Goal: Find contact information: Find contact information

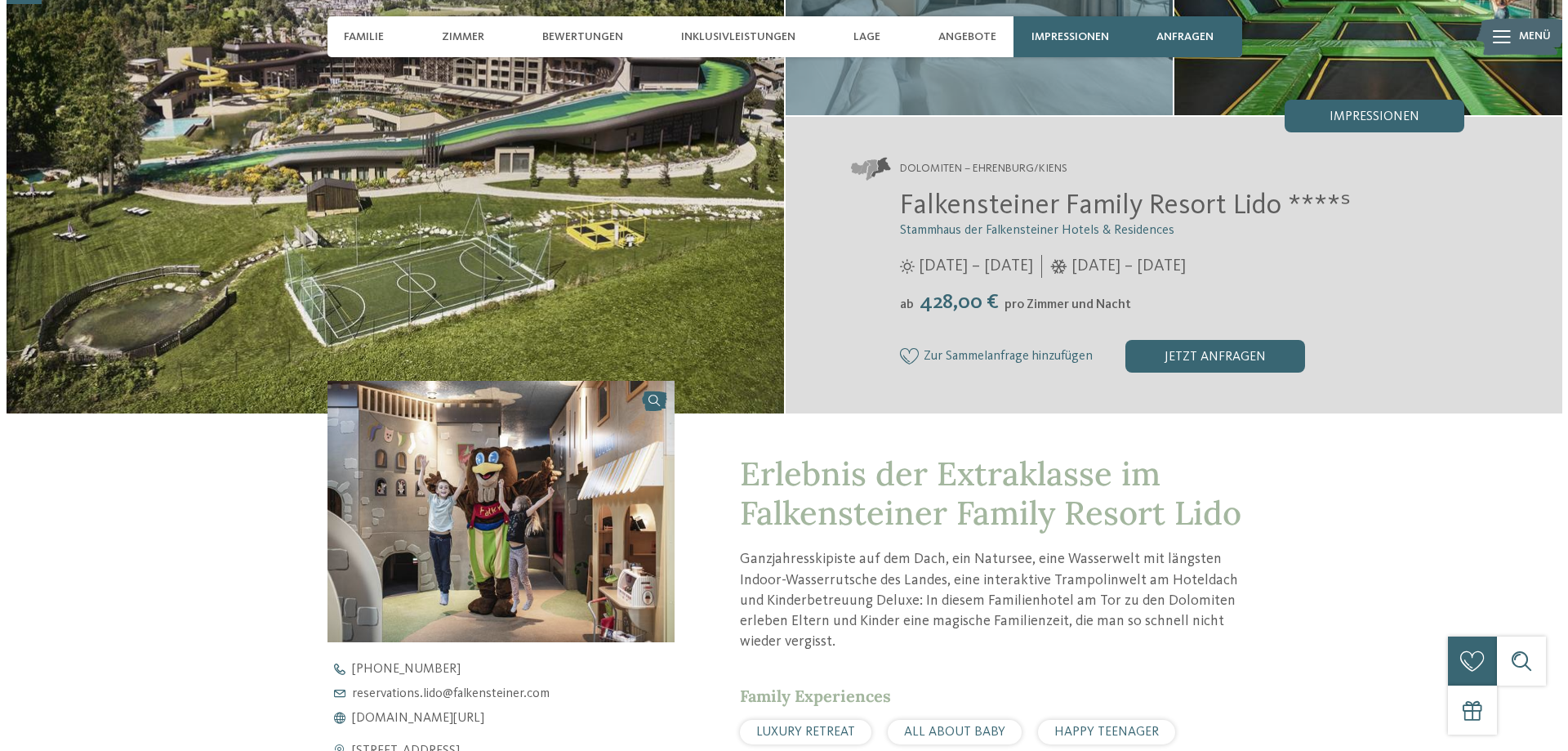
scroll to position [82, 0]
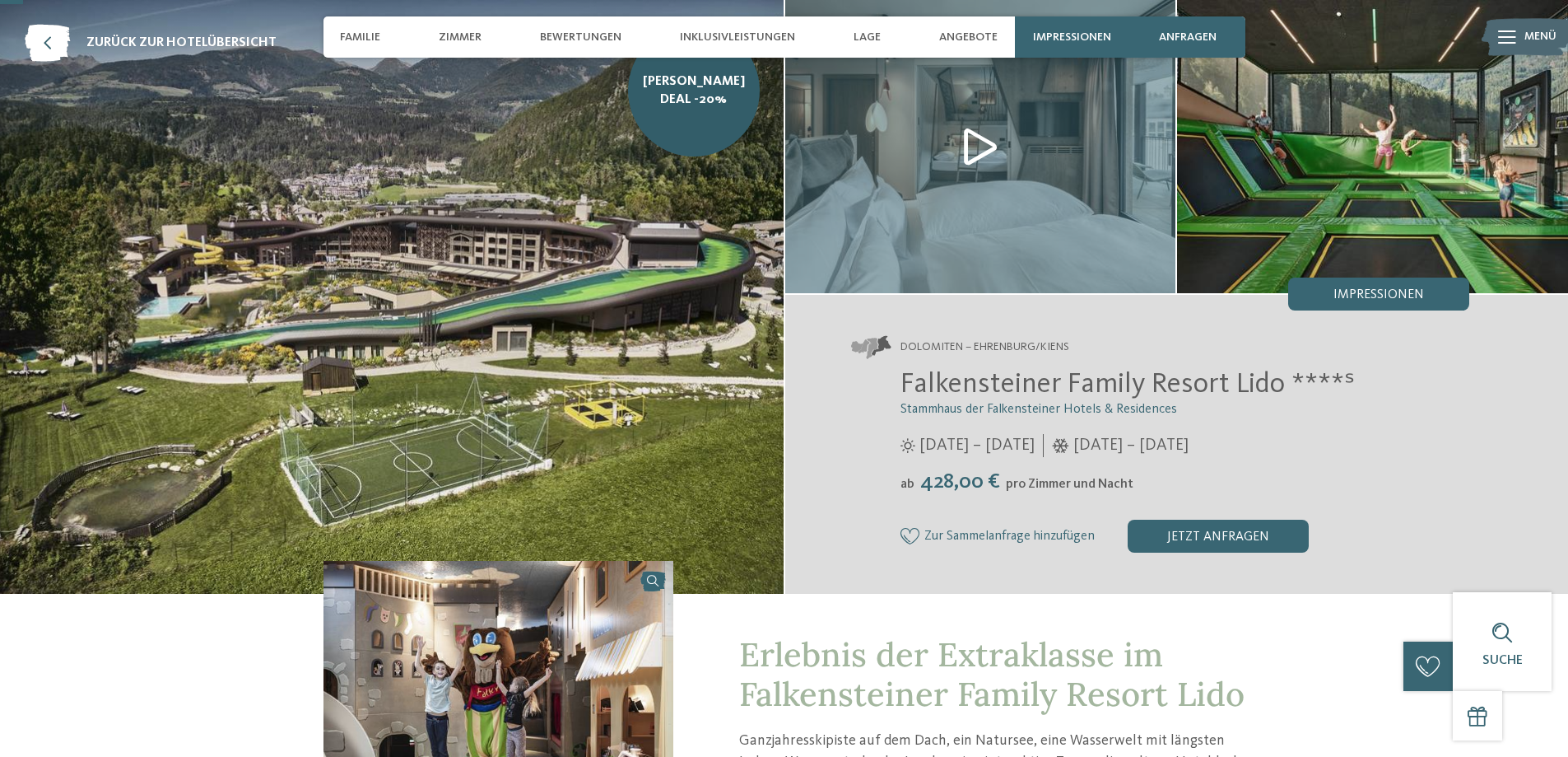
click at [1526, 35] on span "Menü" at bounding box center [1540, 37] width 32 height 17
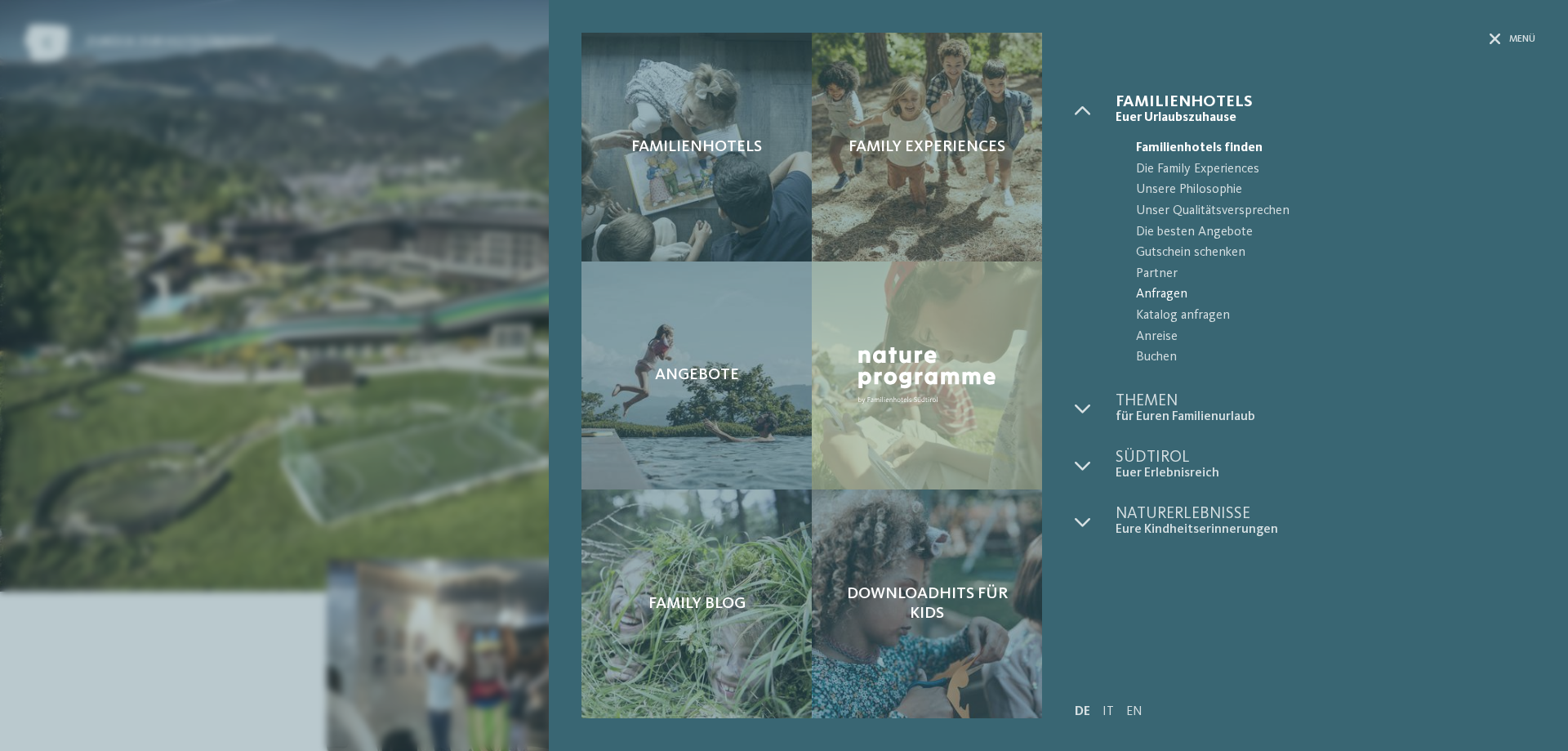
click at [1158, 291] on span "Anfragen" at bounding box center [1336, 295] width 399 height 22
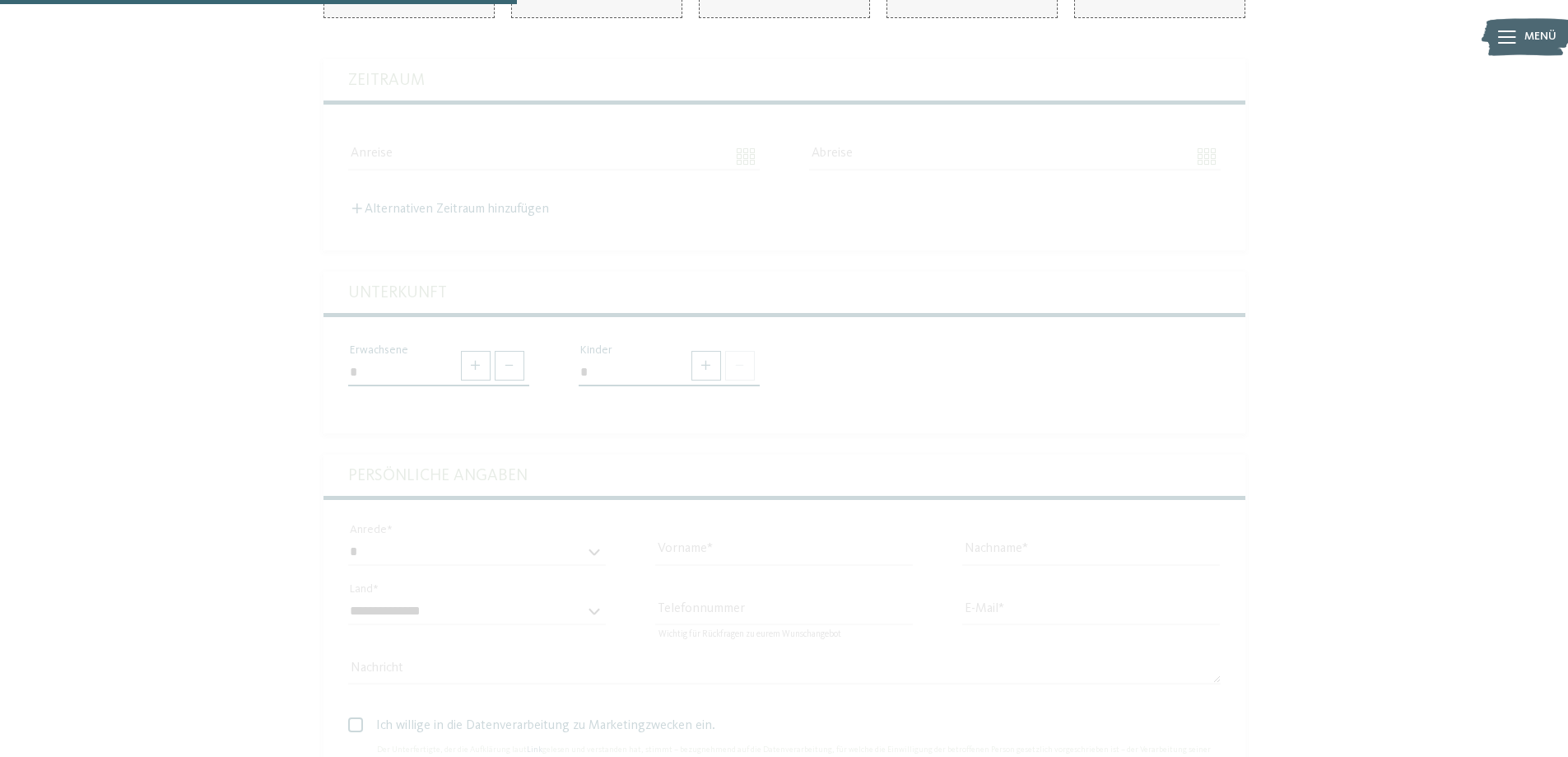
scroll to position [494, 0]
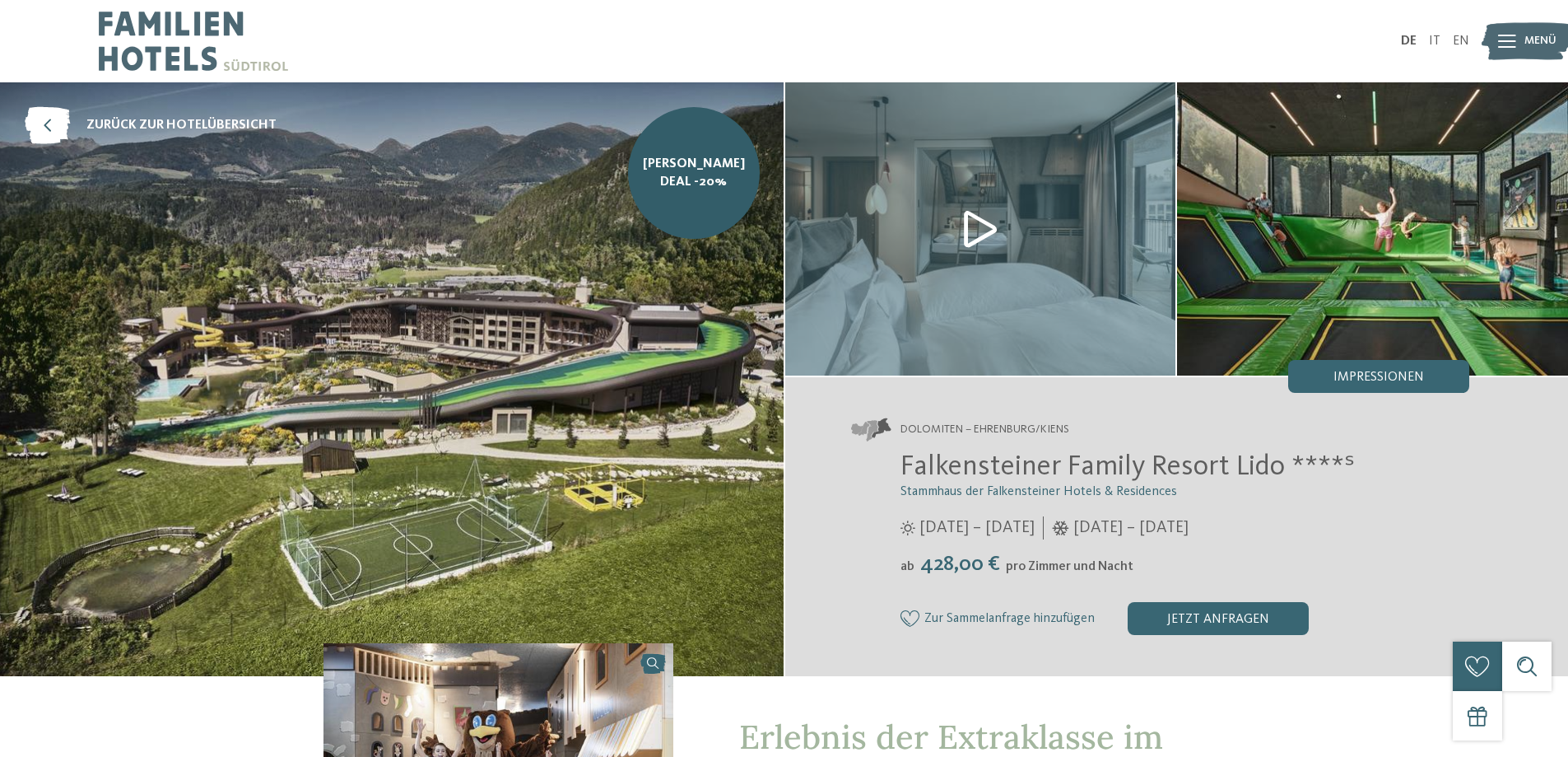
click at [1510, 36] on icon at bounding box center [1507, 41] width 18 height 13
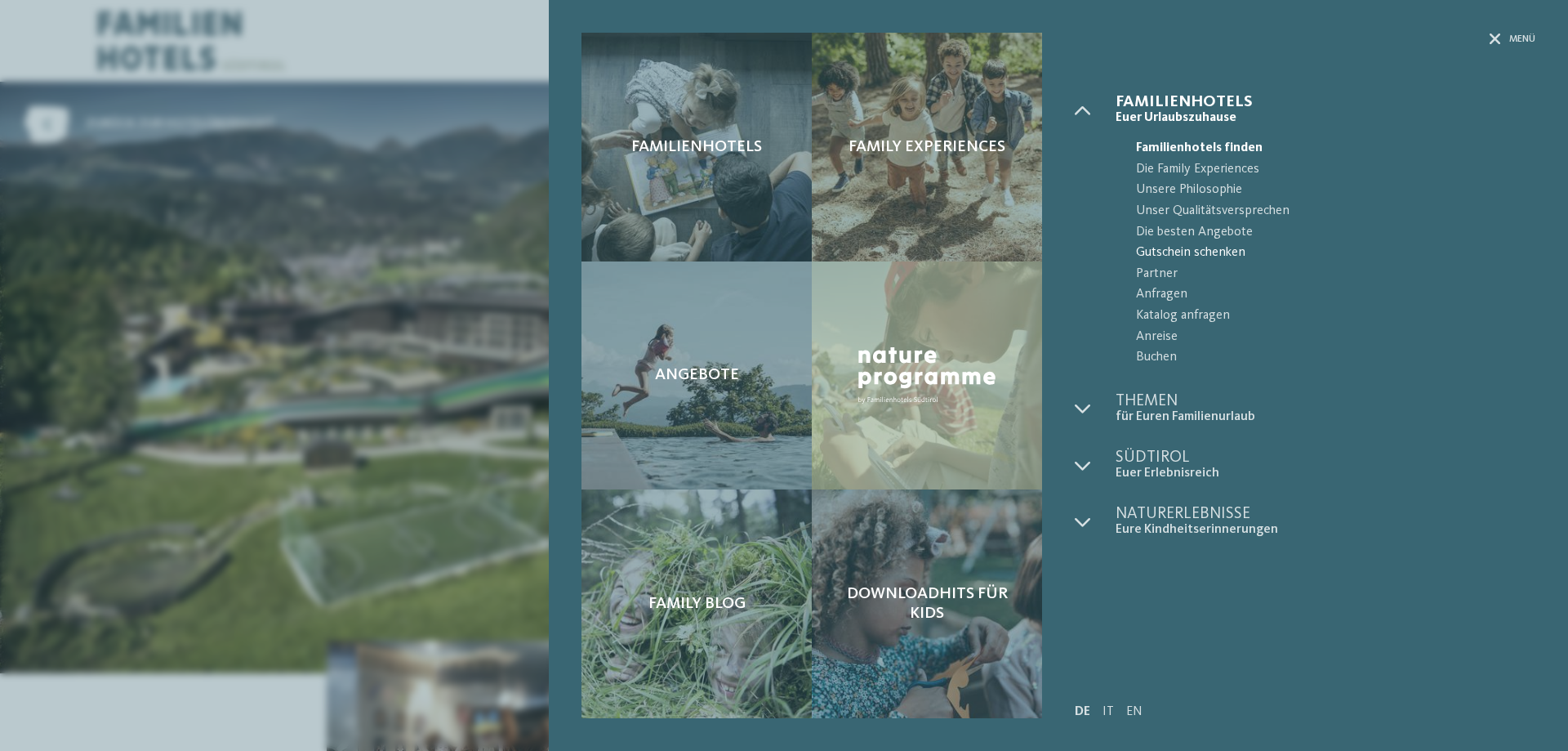
click at [1214, 249] on span "Gutschein schenken" at bounding box center [1336, 253] width 399 height 22
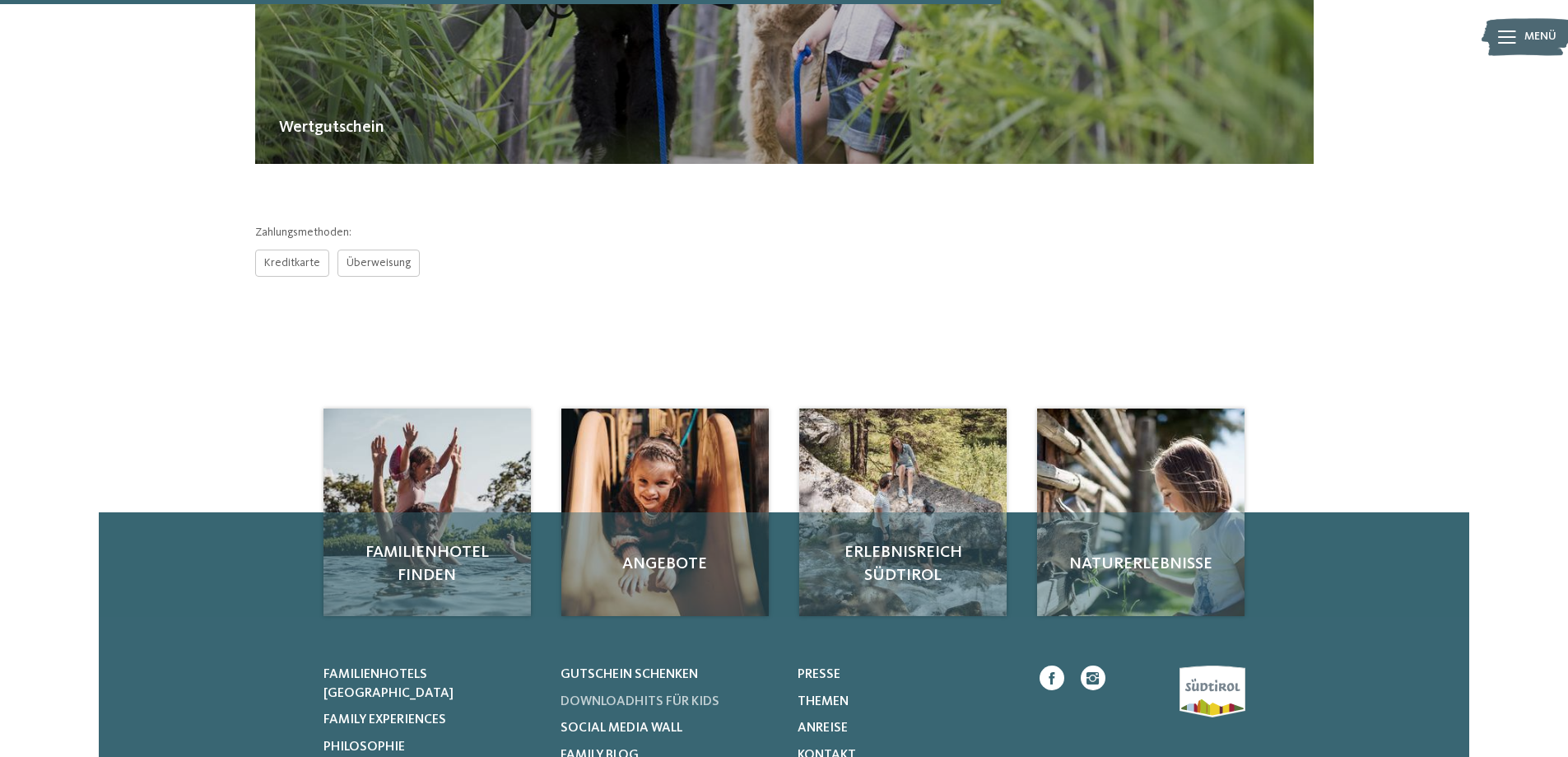
scroll to position [794, 0]
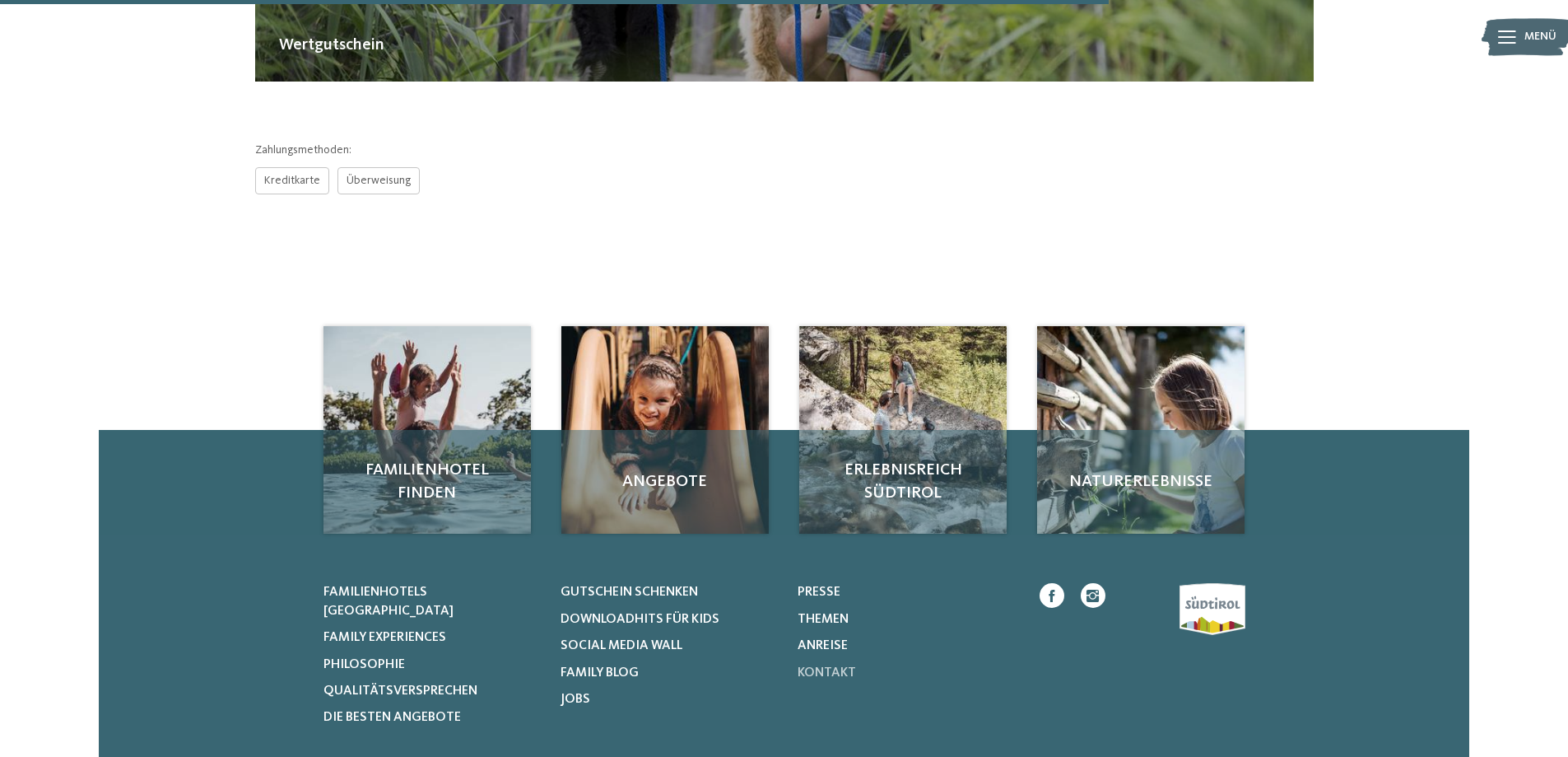
click at [833, 669] on span "Kontakt" at bounding box center [826, 673] width 58 height 13
